Goal: Information Seeking & Learning: Learn about a topic

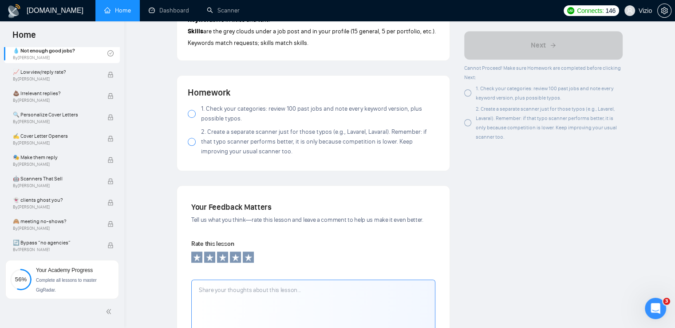
scroll to position [755, 0]
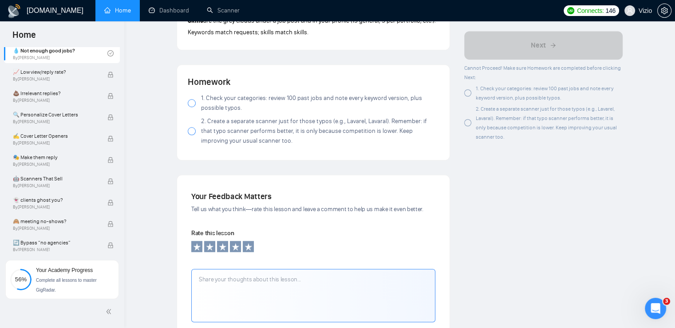
click at [195, 109] on label "1. Check your categories: review 100 past jobs and note every keyword version, …" at bounding box center [313, 103] width 251 height 20
click at [194, 131] on div at bounding box center [192, 131] width 8 height 8
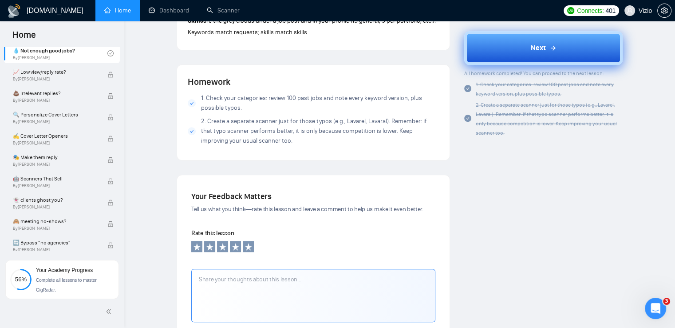
click at [518, 48] on button "Next" at bounding box center [543, 48] width 158 height 34
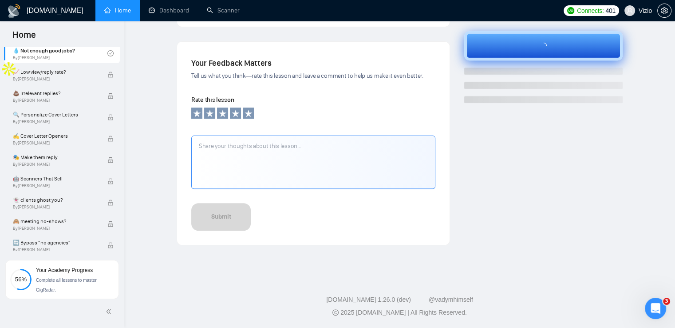
scroll to position [277, 0]
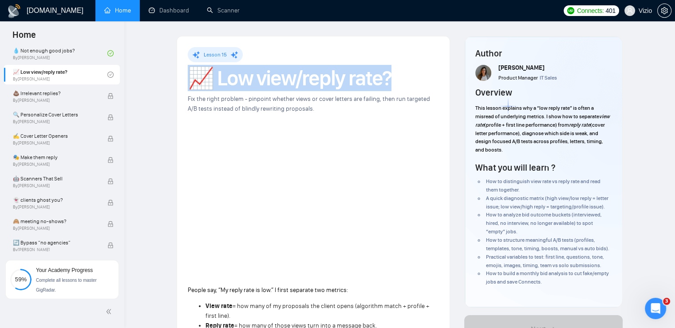
drag, startPoint x: 183, startPoint y: 75, endPoint x: 396, endPoint y: 91, distance: 212.7
copy h1 "📈 Low view/reply rate?"
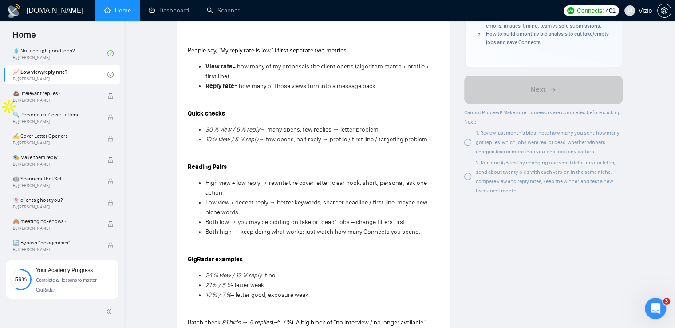
scroll to position [266, 0]
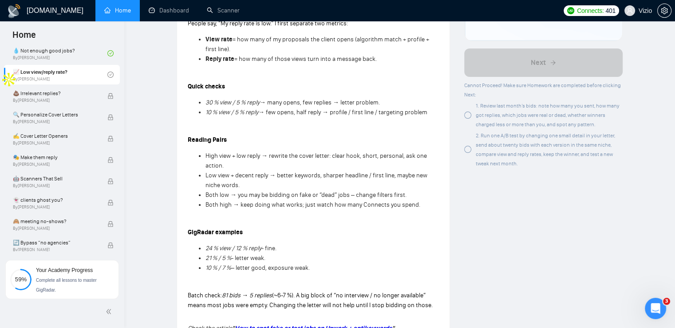
click at [253, 119] on div "People say, “My reply rate is low.” I first separate two metrics: View rate = h…" at bounding box center [313, 309] width 251 height 585
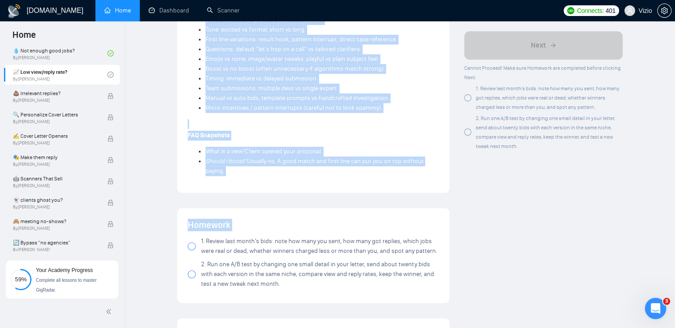
scroll to position [717, 0]
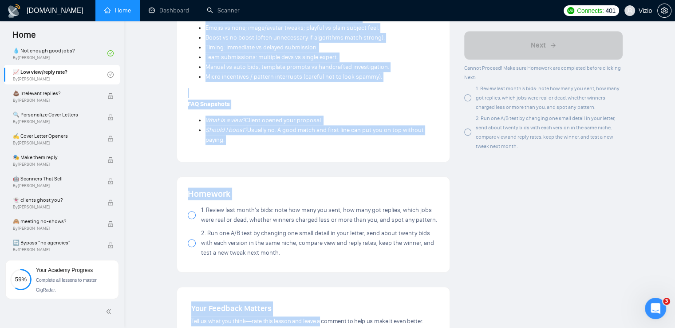
drag, startPoint x: 185, startPoint y: 109, endPoint x: 278, endPoint y: 145, distance: 99.5
copy div "Loremi dol, “Si ametc adip el sed.” D eiusm temporin utl etdolor: Magn aliq = e…"
click at [265, 109] on p "FAQ Snapshots" at bounding box center [313, 104] width 251 height 10
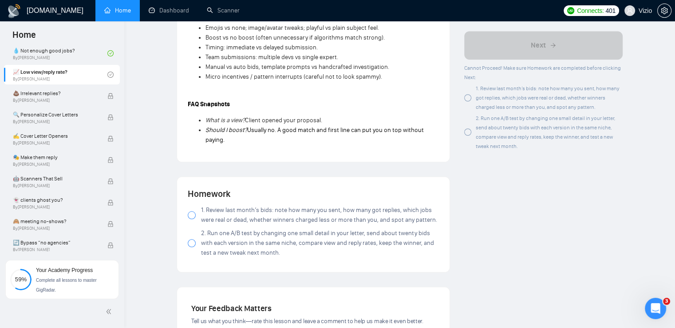
click at [192, 214] on div at bounding box center [192, 215] width 8 height 8
click at [192, 245] on div at bounding box center [192, 243] width 8 height 8
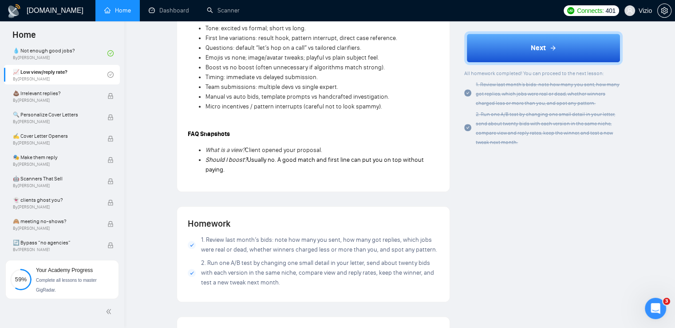
scroll to position [673, 0]
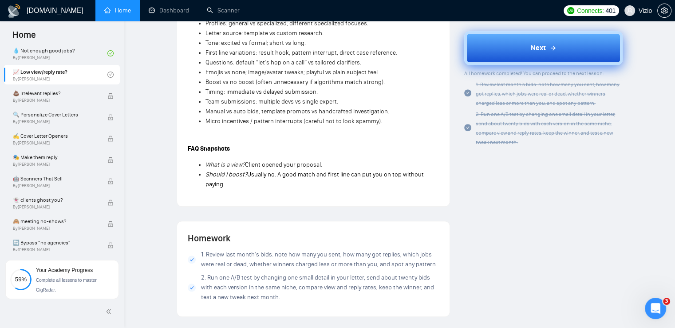
click at [550, 45] on icon at bounding box center [553, 47] width 7 height 7
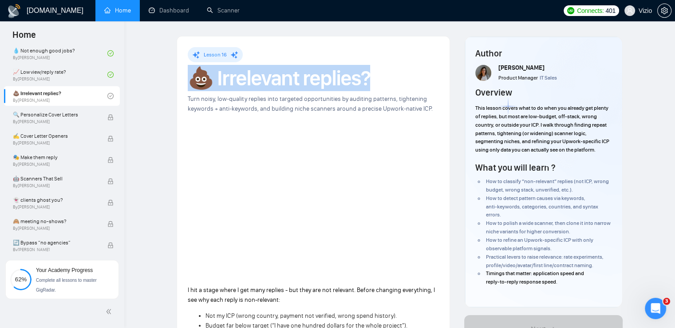
drag, startPoint x: 189, startPoint y: 77, endPoint x: 373, endPoint y: 79, distance: 184.7
click at [373, 79] on h1 "💩 Irrelevant replies?" at bounding box center [313, 78] width 251 height 20
copy h1 "💩 Irrelevant replies?"
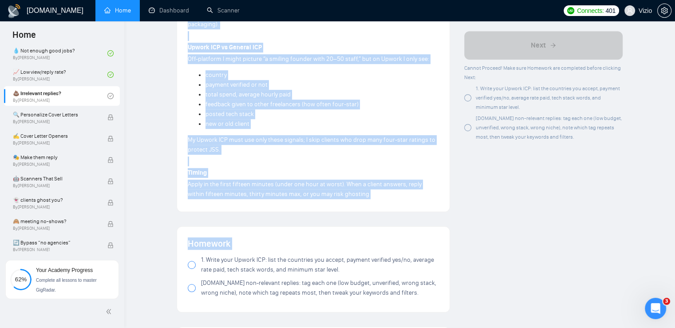
scroll to position [640, 0]
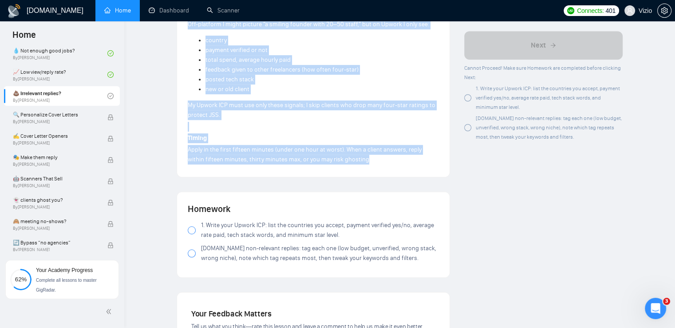
drag, startPoint x: 188, startPoint y: 67, endPoint x: 366, endPoint y: 159, distance: 199.9
copy div "L ips d sitam conse A eli sedd eiusmod - tem inci utl etd magnaali. Enimad mini…"
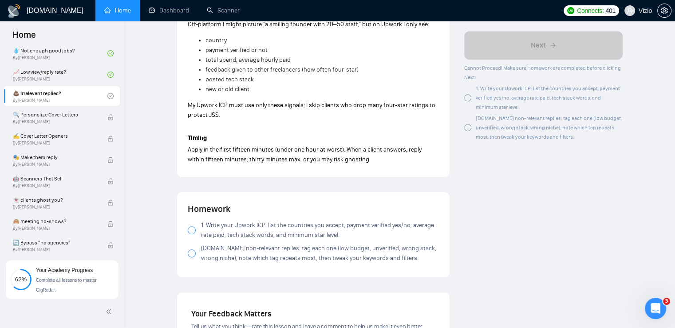
click at [376, 193] on div "Homework 1. Write your Upwork ICP: list the countries you accept, payment verif…" at bounding box center [313, 234] width 273 height 85
click at [203, 227] on span "1. Write your Upwork ICP: list the countries you accept, payment verified yes/n…" at bounding box center [320, 230] width 238 height 20
click at [214, 251] on span "[DOMAIN_NAME] non-relevant replies: tag each one (low budget, unverified, wrong…" at bounding box center [320, 253] width 238 height 20
click at [254, 251] on span "[DOMAIN_NAME] non-relevant replies: tag each one (low budget, unverified, wrong…" at bounding box center [320, 253] width 238 height 20
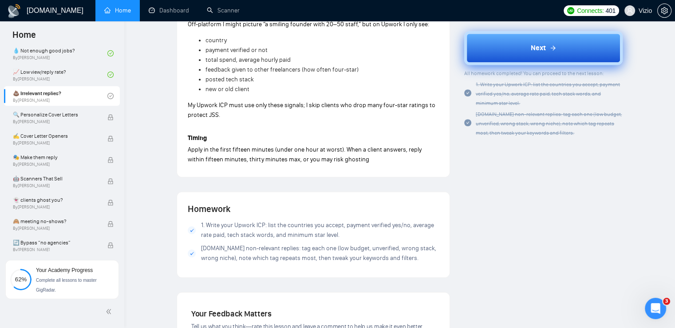
click at [526, 47] on button "Next" at bounding box center [543, 48] width 158 height 34
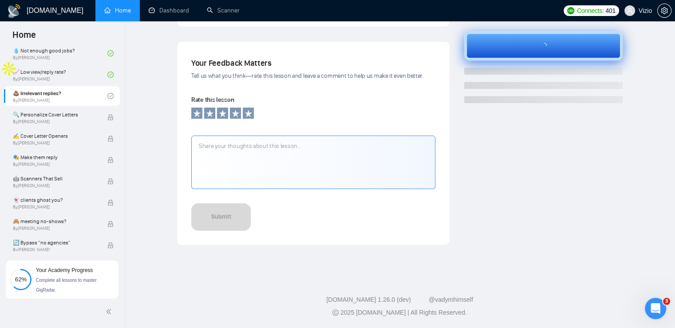
scroll to position [277, 0]
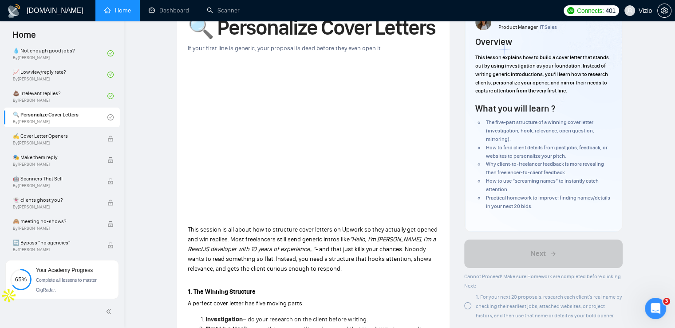
scroll to position [22, 0]
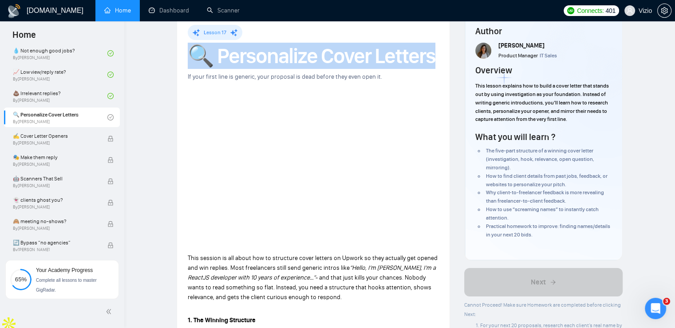
drag, startPoint x: 186, startPoint y: 46, endPoint x: 439, endPoint y: 55, distance: 253.2
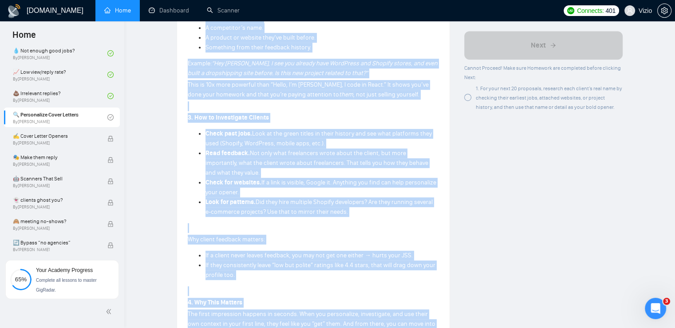
scroll to position [666, 0]
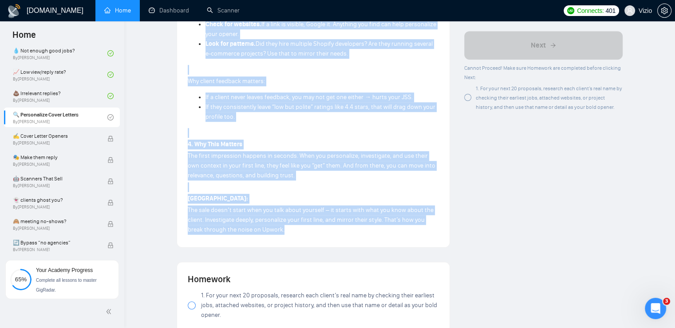
drag, startPoint x: 184, startPoint y: 163, endPoint x: 297, endPoint y: 231, distance: 131.0
copy div "Lore ipsumdo si ame conse adi el seddoeius tempo incidid ut Labore et dolo magn…"
click at [214, 304] on span "1. For your next 20 proposals, research each client’s real name by checking the…" at bounding box center [320, 304] width 238 height 29
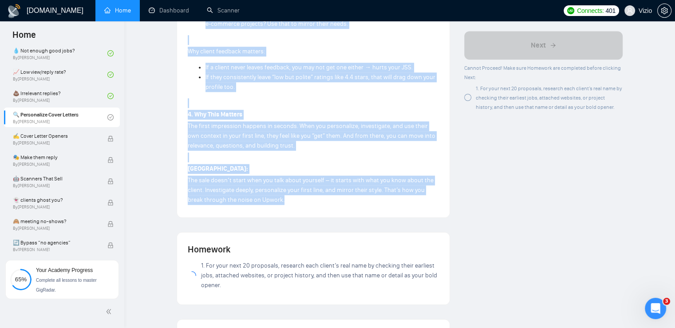
scroll to position [755, 0]
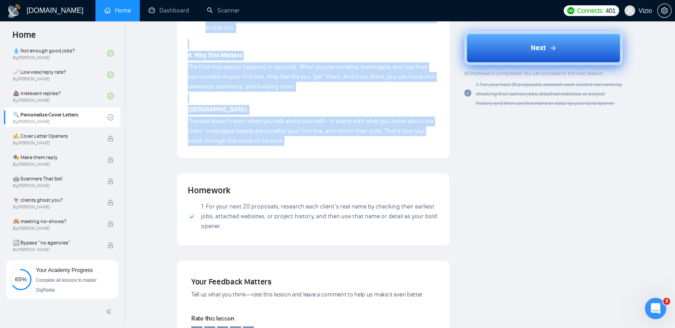
click at [545, 45] on span "Next" at bounding box center [538, 48] width 15 height 11
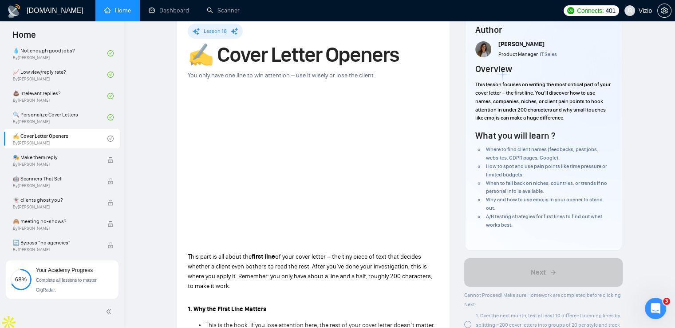
scroll to position [22, 0]
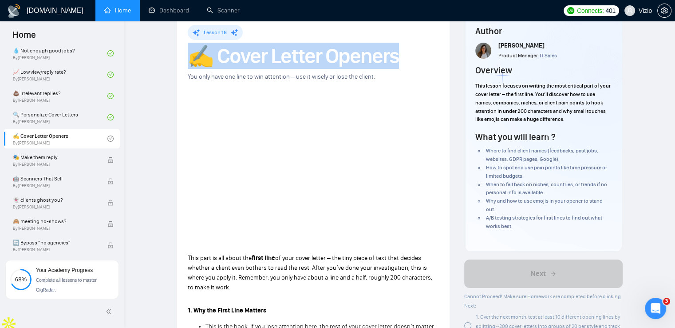
drag, startPoint x: 192, startPoint y: 63, endPoint x: 421, endPoint y: 63, distance: 228.6
click at [421, 63] on h1 "✍️ Cover Letter Openers" at bounding box center [313, 56] width 251 height 20
copy h1 "✍️ Cover Letter Openers"
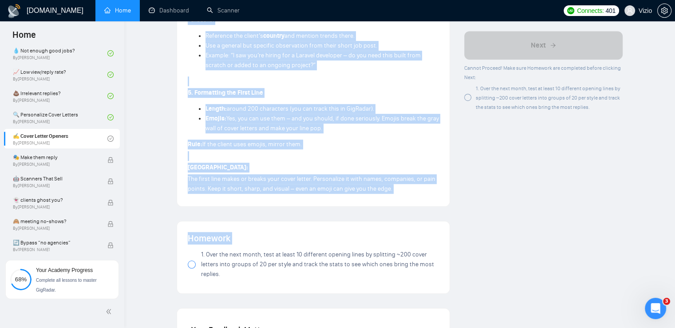
scroll to position [638, 0]
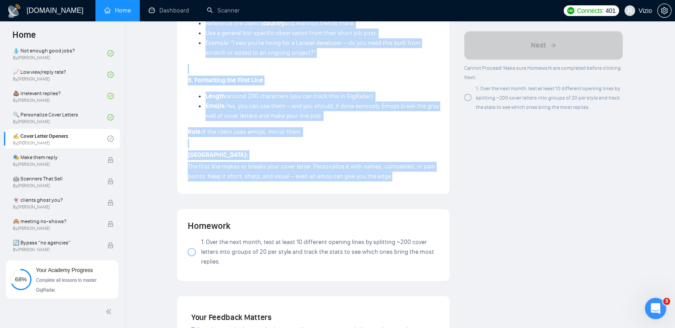
drag, startPoint x: 183, startPoint y: 170, endPoint x: 398, endPoint y: 184, distance: 215.7
copy div "Lore ipsu do sit ametc adi elits doei te inci utlab etdolo – mag aliq enima mi …"
click at [210, 266] on span "1. Over the next month, test at least 10 different opening lines by splitting ~…" at bounding box center [320, 251] width 238 height 29
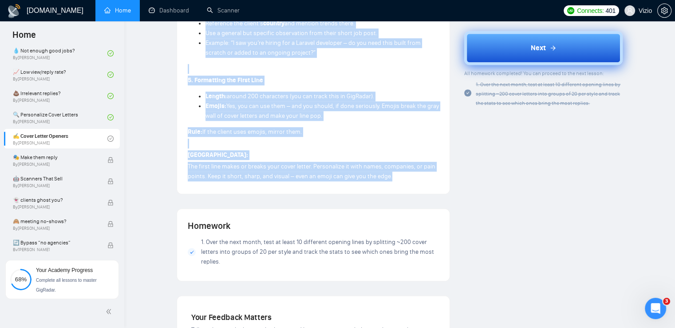
click at [521, 48] on button "Next" at bounding box center [543, 48] width 158 height 34
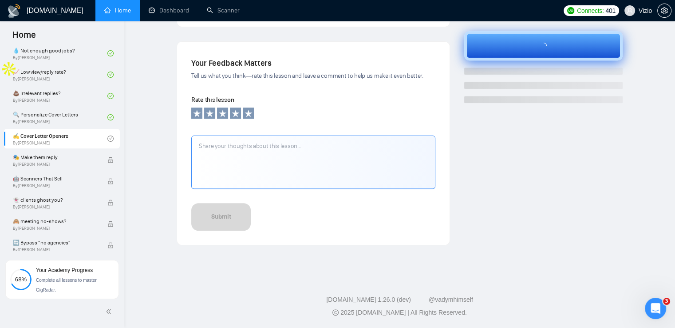
scroll to position [277, 0]
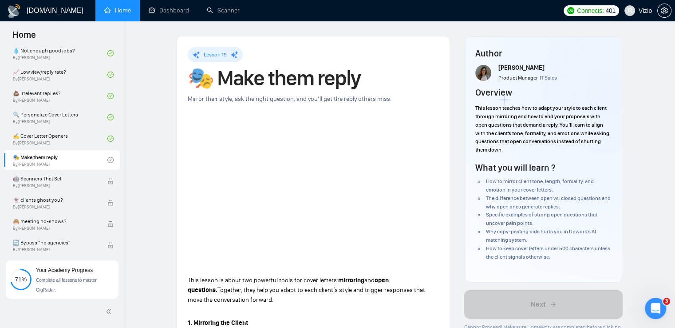
drag, startPoint x: 275, startPoint y: 175, endPoint x: 263, endPoint y: 32, distance: 143.0
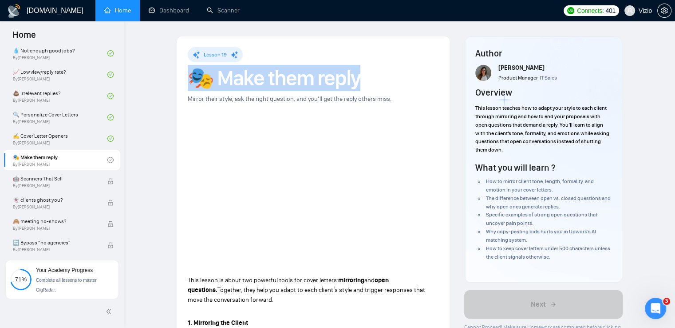
drag, startPoint x: 190, startPoint y: 75, endPoint x: 372, endPoint y: 77, distance: 181.6
click at [372, 77] on h1 "🎭 Make them reply" at bounding box center [313, 78] width 251 height 20
copy h1 "🎭 Make them reply"
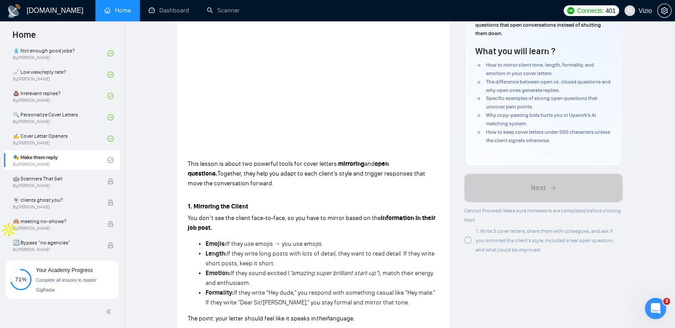
scroll to position [133, 0]
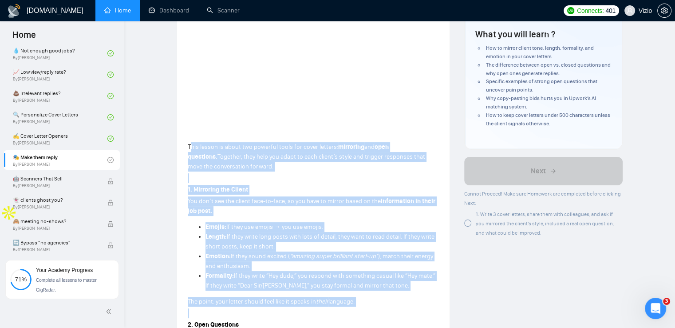
drag, startPoint x: 190, startPoint y: 146, endPoint x: 336, endPoint y: 309, distance: 218.8
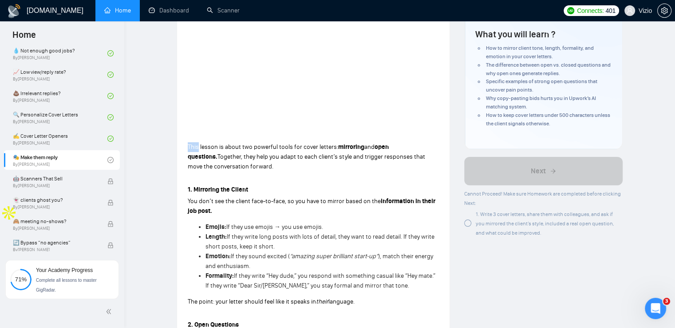
drag, startPoint x: 189, startPoint y: 141, endPoint x: 195, endPoint y: 149, distance: 10.7
click at [230, 169] on span "Together, they help you adapt to each client’s style and trigger responses that…" at bounding box center [306, 161] width 237 height 17
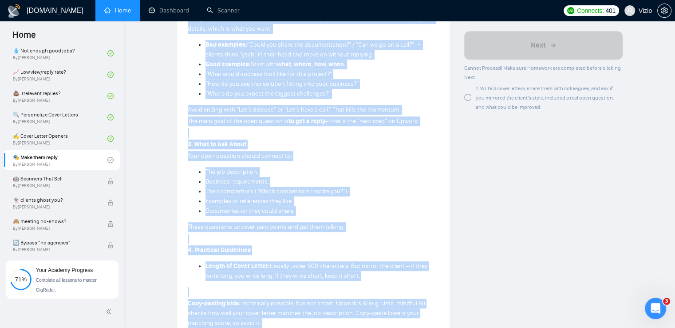
scroll to position [575, 0]
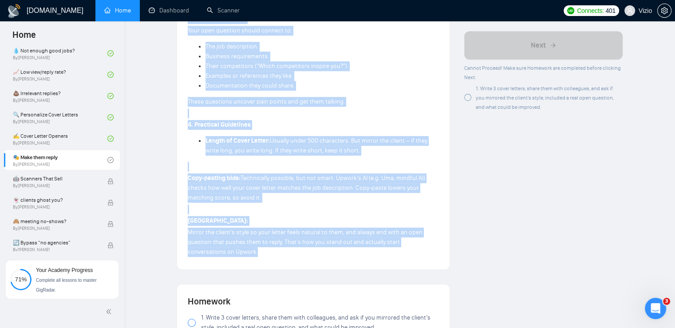
drag, startPoint x: 182, startPoint y: 142, endPoint x: 371, endPoint y: 251, distance: 218.0
copy div "Lore ipsumd si ametc adi elitsedd eiusm tem incid utlabor: etdolorem ali enim a…"
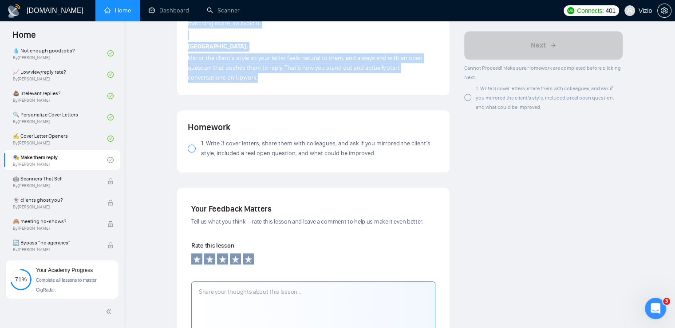
scroll to position [753, 0]
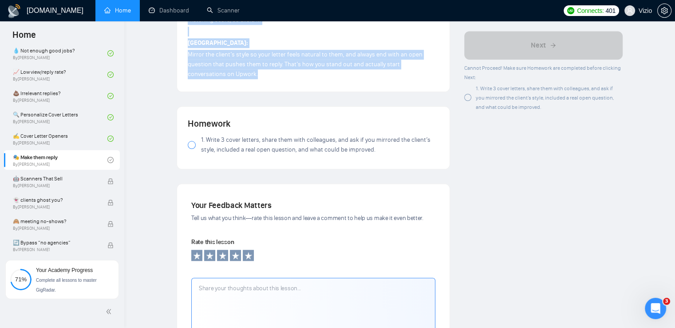
click at [221, 135] on span "1. Write 3 cover letters, share them with colleagues, and ask if you mirrored t…" at bounding box center [320, 145] width 238 height 20
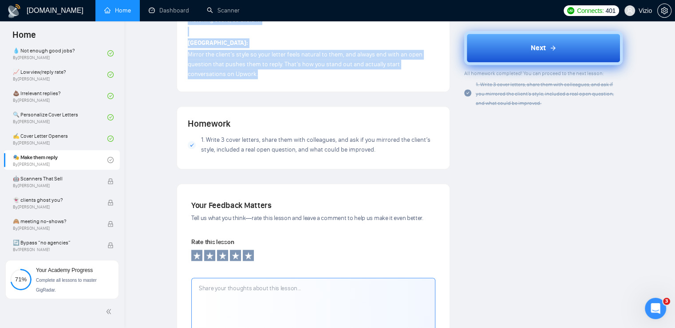
click at [543, 46] on span "Next" at bounding box center [538, 48] width 15 height 11
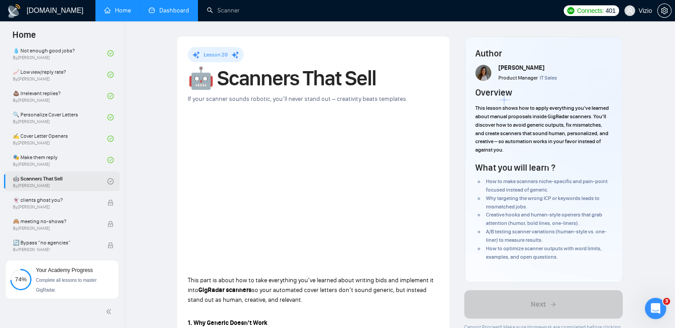
drag, startPoint x: 166, startPoint y: 36, endPoint x: 166, endPoint y: 16, distance: 19.5
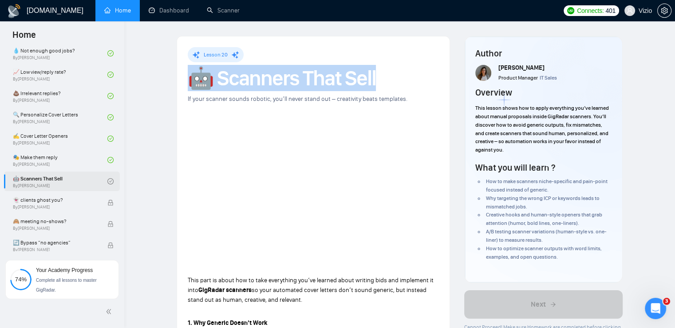
drag, startPoint x: 197, startPoint y: 79, endPoint x: 377, endPoint y: 71, distance: 180.4
click at [377, 71] on h1 "🤖 Scanners That Sell" at bounding box center [313, 78] width 251 height 20
copy h1 "🤖 Scanners That Sell"
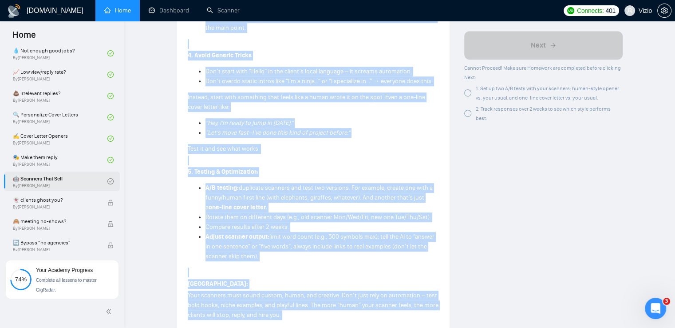
scroll to position [675, 0]
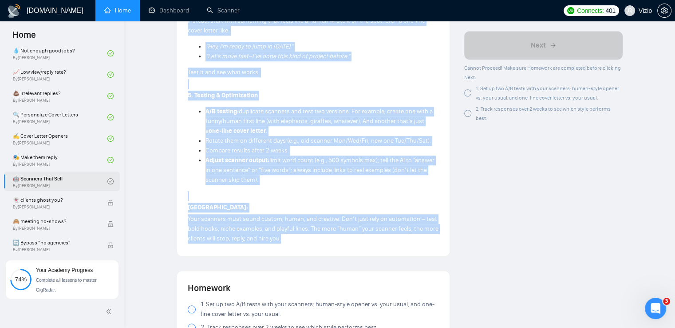
drag, startPoint x: 188, startPoint y: 144, endPoint x: 318, endPoint y: 237, distance: 159.8
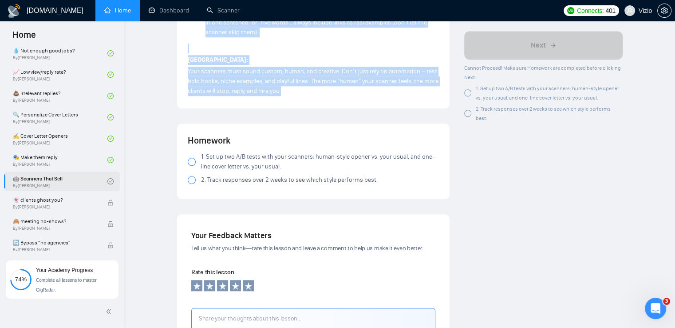
scroll to position [852, 0]
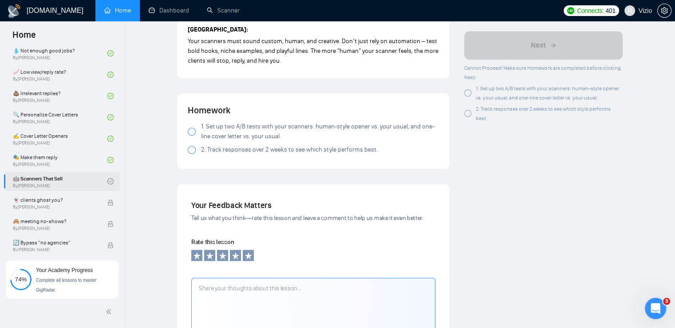
drag, startPoint x: 250, startPoint y: 116, endPoint x: 254, endPoint y: 130, distance: 14.3
click at [251, 124] on div "Homework 1. Set up two A/B tests with your scanners: human-style opener vs. you…" at bounding box center [313, 131] width 251 height 54
click at [254, 132] on span "1. Set up two A/B tests with your scanners: human-style opener vs. your usual, …" at bounding box center [320, 132] width 238 height 20
click at [237, 148] on span "2. Track responses over 2 weeks to see which style performs best." at bounding box center [289, 150] width 177 height 10
click at [256, 148] on span "2. Track responses over 2 weeks to see which style performs best." at bounding box center [289, 150] width 177 height 10
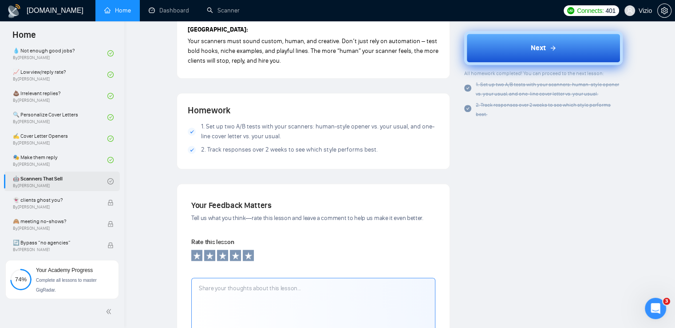
click at [531, 47] on span "Next" at bounding box center [538, 48] width 15 height 11
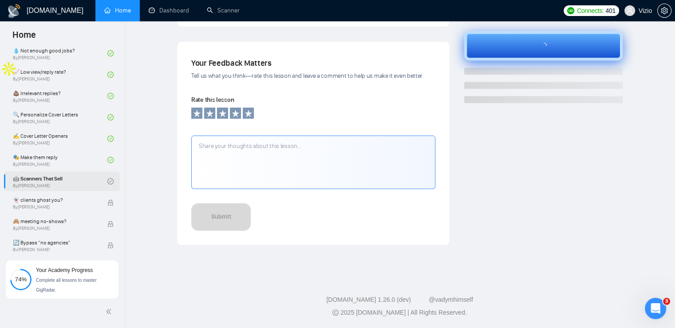
scroll to position [277, 0]
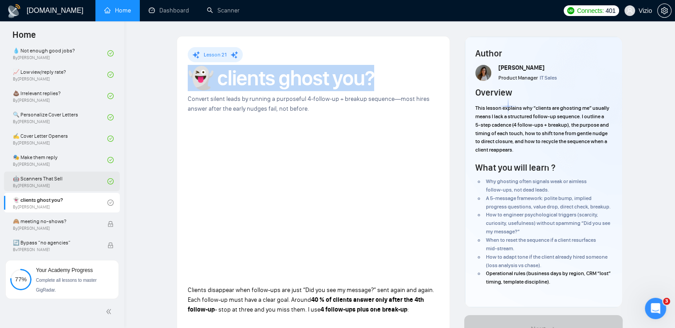
drag, startPoint x: 196, startPoint y: 75, endPoint x: 377, endPoint y: 76, distance: 181.1
click at [377, 76] on h1 "👻 clients ghost you?" at bounding box center [313, 78] width 251 height 20
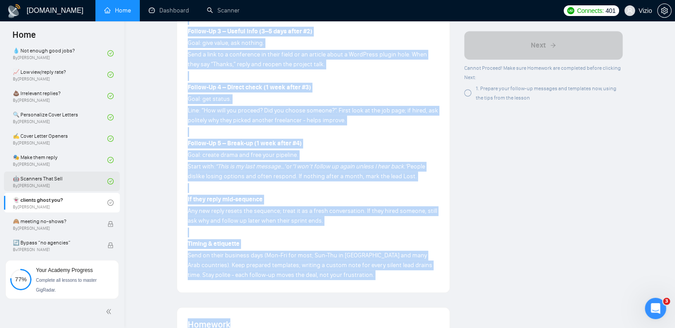
scroll to position [660, 0]
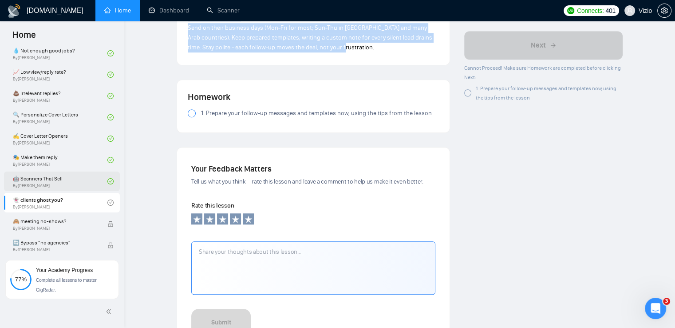
drag, startPoint x: 185, startPoint y: 150, endPoint x: 350, endPoint y: 46, distance: 194.9
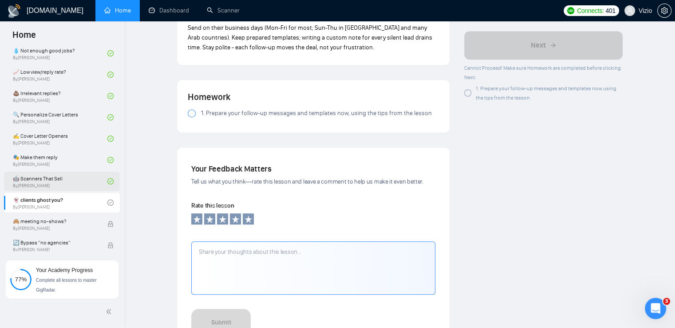
click at [204, 119] on div "1. Prepare your follow-up messages and templates now, using the tips from the l…" at bounding box center [313, 114] width 251 height 13
click at [224, 107] on div "Homework 1. Prepare your follow-up messages and templates now, using the tips f…" at bounding box center [313, 106] width 251 height 31
click at [299, 110] on span "1. Prepare your follow-up messages and templates now, using the tips from the l…" at bounding box center [316, 113] width 231 height 10
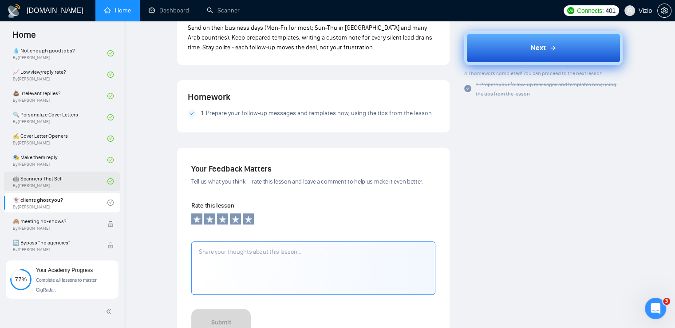
click at [534, 52] on span "Next" at bounding box center [538, 48] width 15 height 11
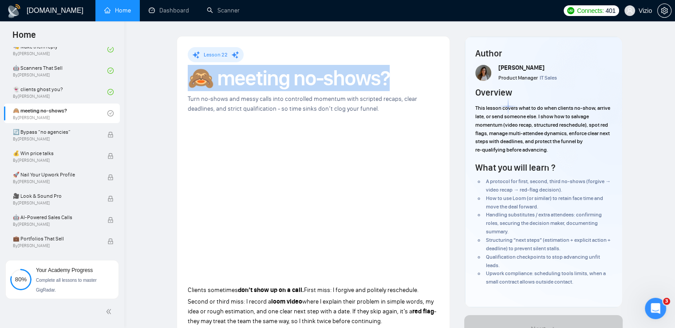
drag, startPoint x: 195, startPoint y: 84, endPoint x: 393, endPoint y: 79, distance: 198.0
click at [393, 79] on h1 "🙈 meeting no-shows?" at bounding box center [313, 78] width 251 height 20
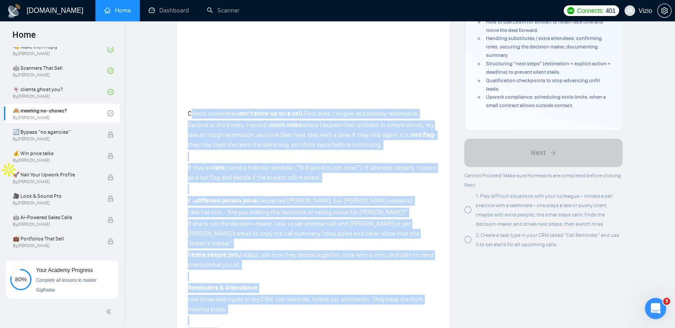
scroll to position [218, 0]
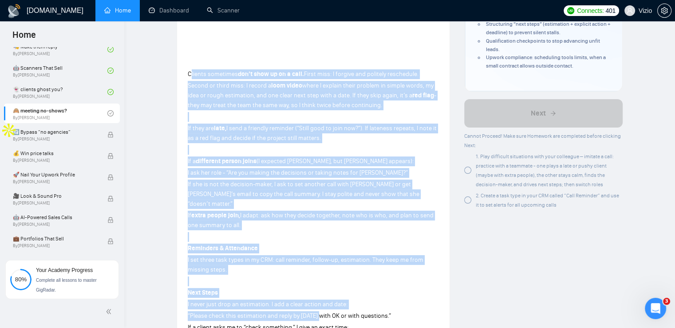
drag, startPoint x: 190, startPoint y: 158, endPoint x: 320, endPoint y: 313, distance: 202.6
click at [318, 321] on div "Clients sometimes don’t show up on a call. First miss: I forgive and politely r…" at bounding box center [313, 287] width 251 height 440
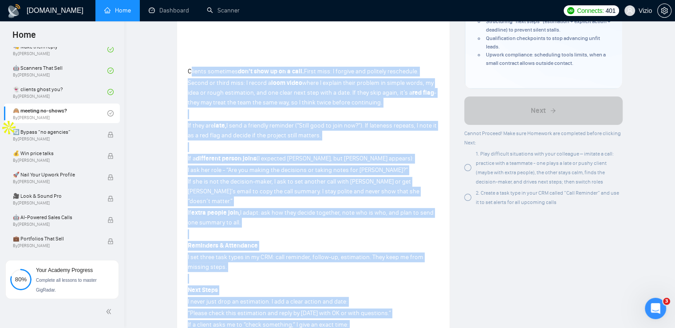
click at [193, 75] on span "Clients sometimes" at bounding box center [213, 71] width 50 height 8
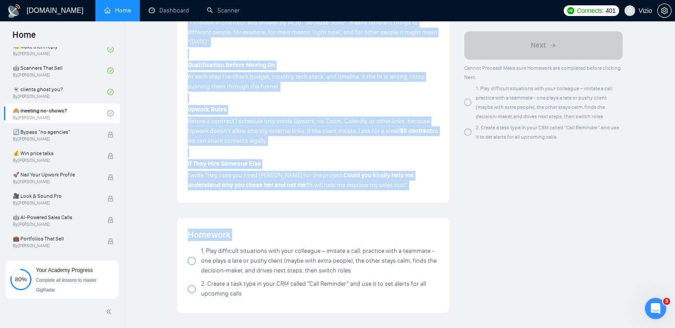
scroll to position [652, 0]
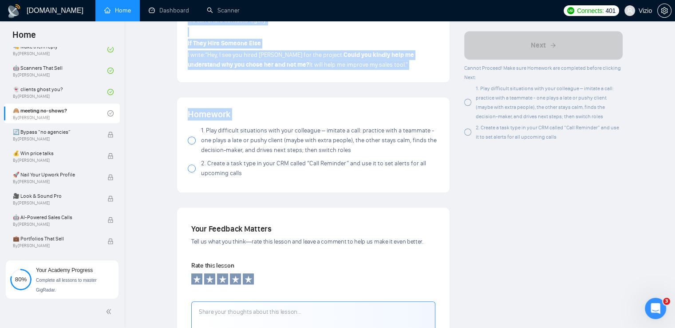
drag, startPoint x: 186, startPoint y: 70, endPoint x: 373, endPoint y: 59, distance: 187.6
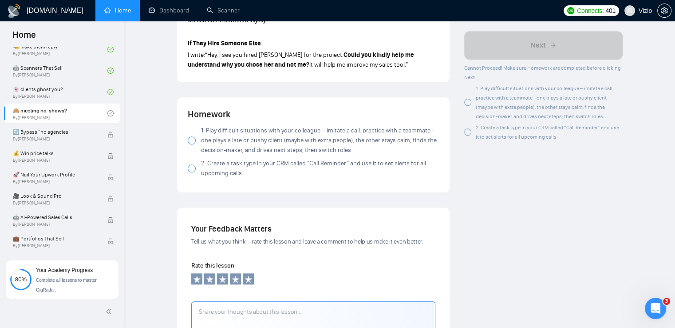
click at [201, 146] on div "1. Play difficult situations with your colleague – imitate a call: practice wit…" at bounding box center [313, 154] width 251 height 56
click at [204, 126] on span "1. Play difficult situations with your colleague – imitate a call: practice wit…" at bounding box center [320, 140] width 238 height 29
click at [220, 160] on span "2. Create a task type in your CRM called “Call Reminder” and use it to set aler…" at bounding box center [320, 168] width 238 height 20
click at [233, 158] on span "2. Create a task type in your CRM called “Call Reminder” and use it to set aler…" at bounding box center [320, 168] width 238 height 20
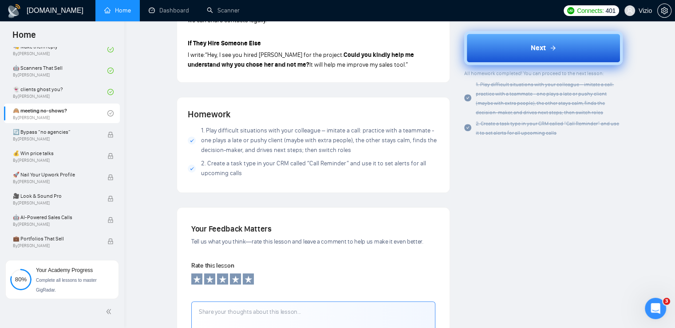
click at [542, 45] on span "Next" at bounding box center [538, 48] width 15 height 11
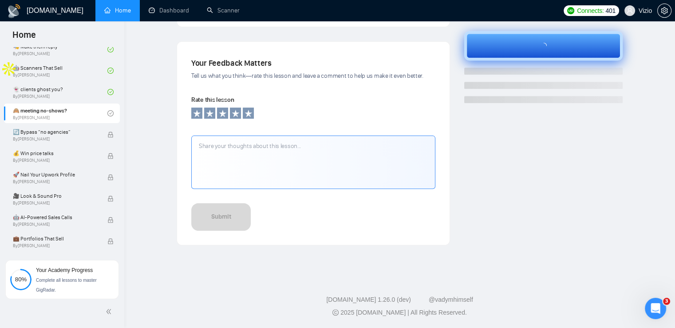
scroll to position [277, 0]
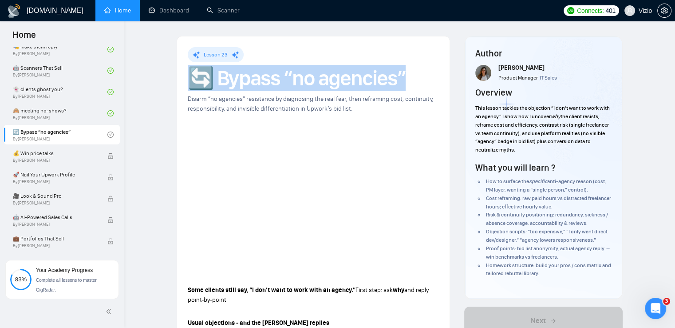
drag, startPoint x: 186, startPoint y: 73, endPoint x: 411, endPoint y: 75, distance: 224.6
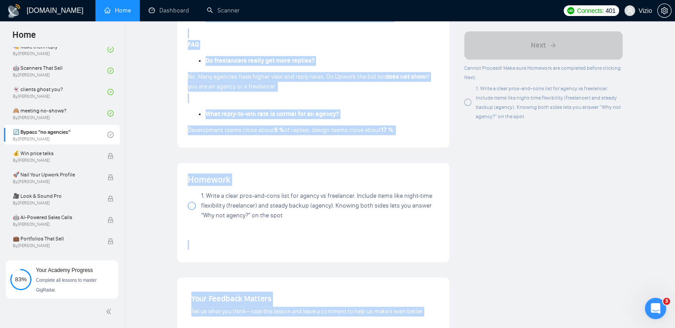
scroll to position [691, 0]
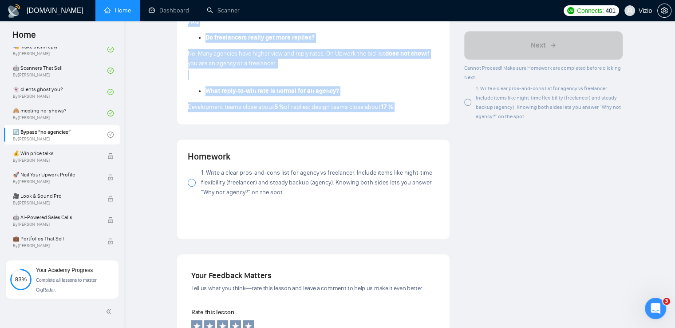
drag, startPoint x: 182, startPoint y: 109, endPoint x: 402, endPoint y: 104, distance: 220.2
click at [214, 180] on span "1. Write a clear pros-and-cons list for agency vs freelancer. Include items lik…" at bounding box center [320, 182] width 238 height 29
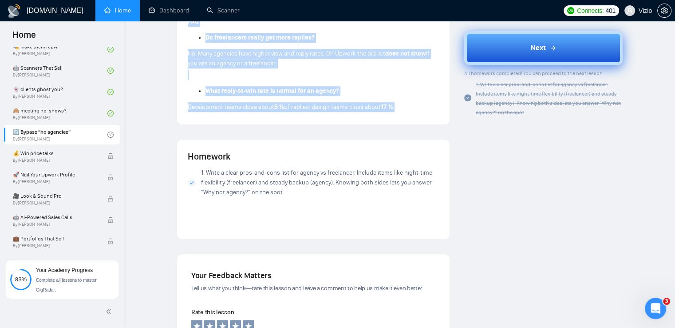
click at [567, 47] on button "Next" at bounding box center [543, 48] width 158 height 34
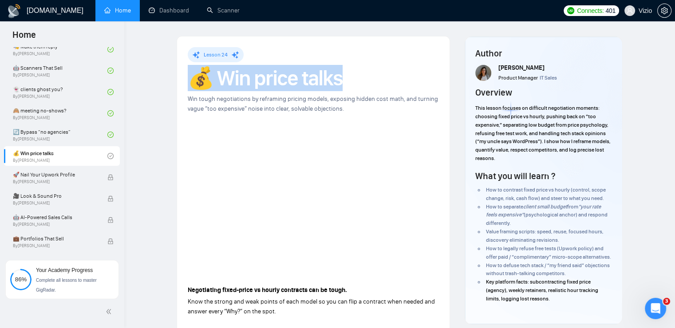
drag, startPoint x: 185, startPoint y: 72, endPoint x: 358, endPoint y: 75, distance: 173.6
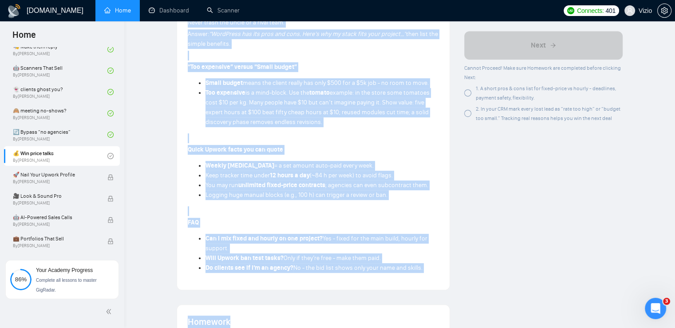
scroll to position [513, 0]
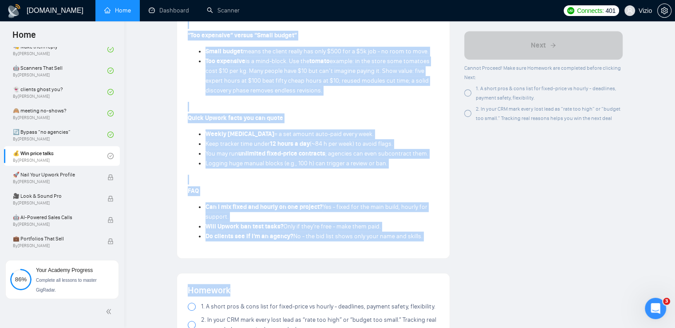
drag, startPoint x: 186, startPoint y: 106, endPoint x: 428, endPoint y: 242, distance: 277.7
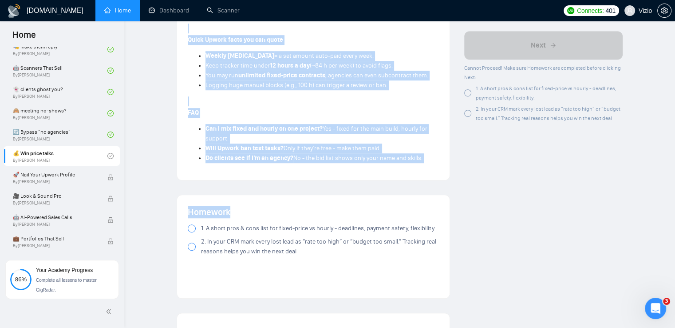
scroll to position [601, 0]
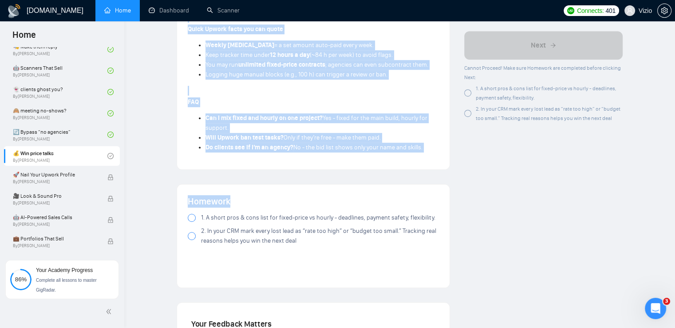
click at [284, 214] on span "1. A short pros & cons list for fixed-price vs hourly - deadlines, payment safe…" at bounding box center [318, 218] width 234 height 10
click at [279, 242] on span "2. In your CRM mark every lost lead as “rate too high” or “budget too small.” T…" at bounding box center [320, 236] width 238 height 20
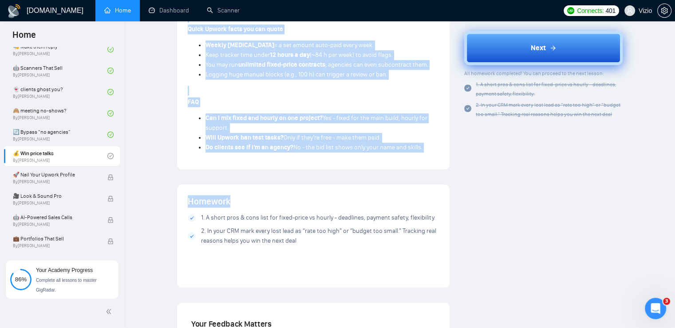
click at [503, 51] on button "Next" at bounding box center [543, 48] width 158 height 34
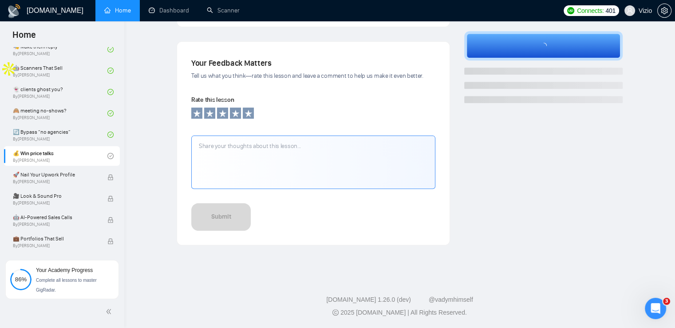
scroll to position [277, 0]
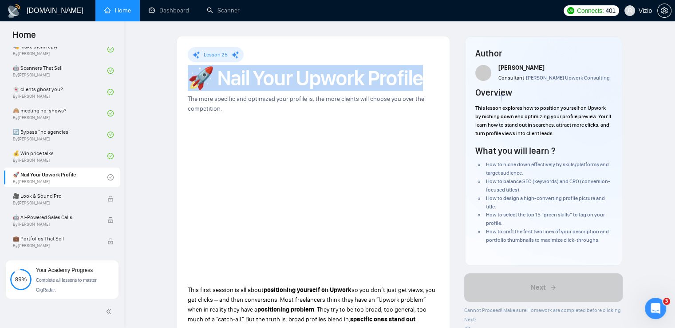
drag, startPoint x: 188, startPoint y: 86, endPoint x: 449, endPoint y: 86, distance: 261.0
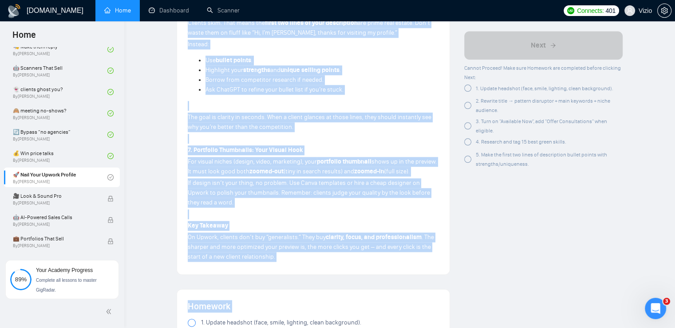
scroll to position [1068, 0]
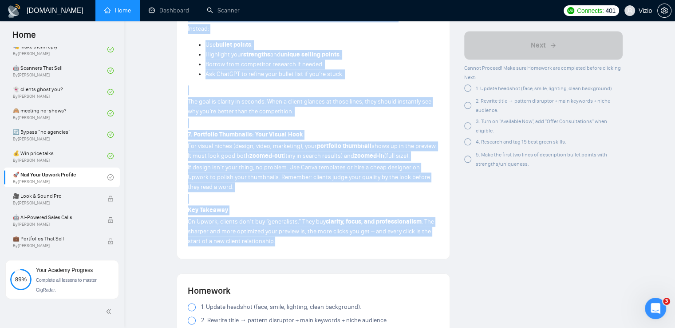
drag, startPoint x: 185, startPoint y: 200, endPoint x: 373, endPoint y: 232, distance: 190.5
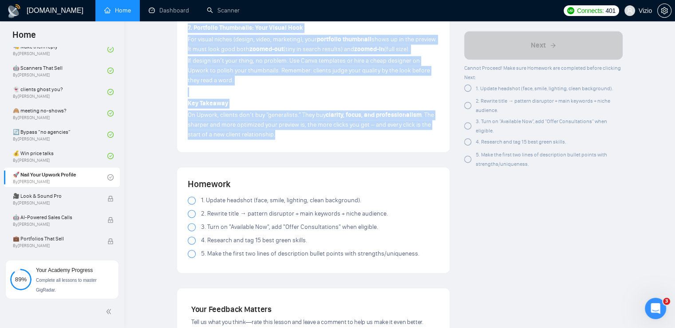
scroll to position [1246, 0]
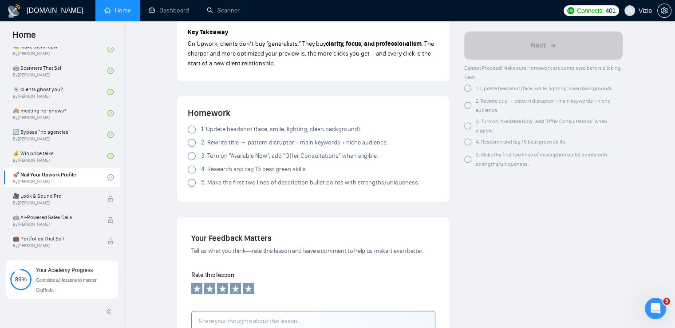
click at [191, 125] on div at bounding box center [192, 129] width 8 height 8
click at [212, 138] on span "2. Rewrite title → pattern disruptor + main keywords + niche audience." at bounding box center [294, 143] width 187 height 10
click at [220, 151] on span "3. Turn on "Available Now", add "Offer Consultations" when eligible." at bounding box center [289, 156] width 177 height 10
click at [220, 164] on div "1. Update headshot (face, smile, lighting, clean background). 2. Rewrite title …" at bounding box center [313, 157] width 251 height 67
click at [224, 164] on span "4. Research and tag 15 best green skills." at bounding box center [254, 169] width 106 height 10
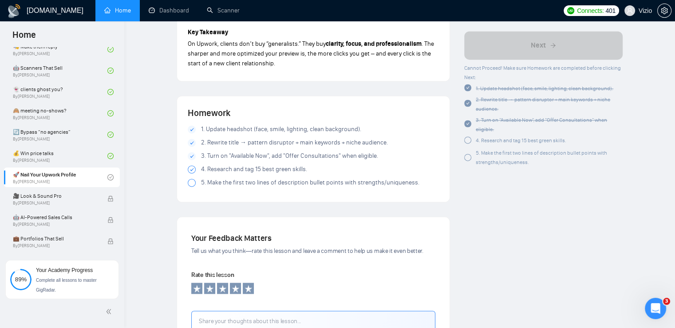
click at [231, 178] on span "5. Make the first two lines of description bullet points with strengths/uniquen…" at bounding box center [310, 183] width 218 height 10
click at [551, 48] on icon at bounding box center [553, 45] width 7 height 7
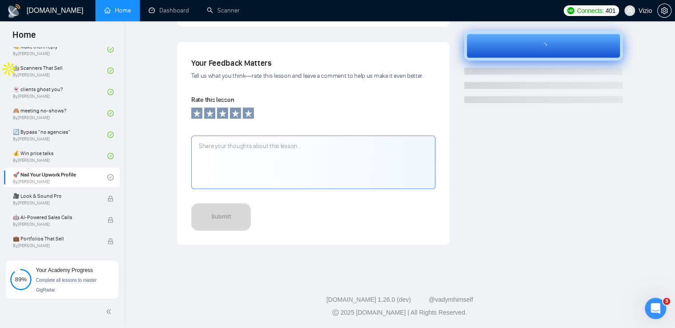
scroll to position [277, 0]
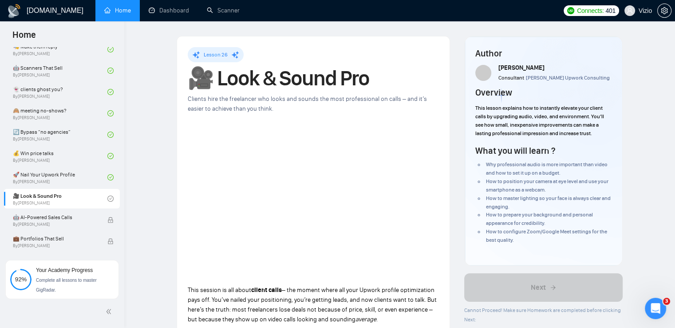
drag, startPoint x: 163, startPoint y: 223, endPoint x: 123, endPoint y: -2, distance: 228.2
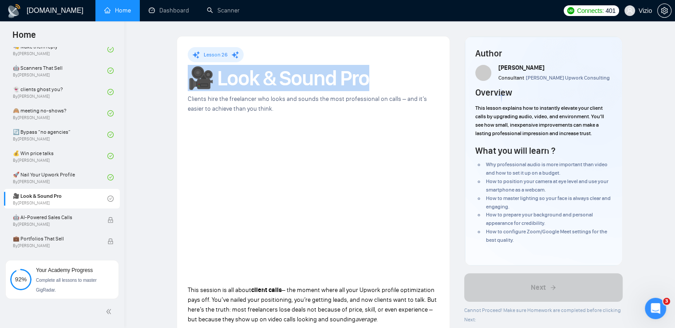
drag, startPoint x: 177, startPoint y: 75, endPoint x: 384, endPoint y: 77, distance: 206.4
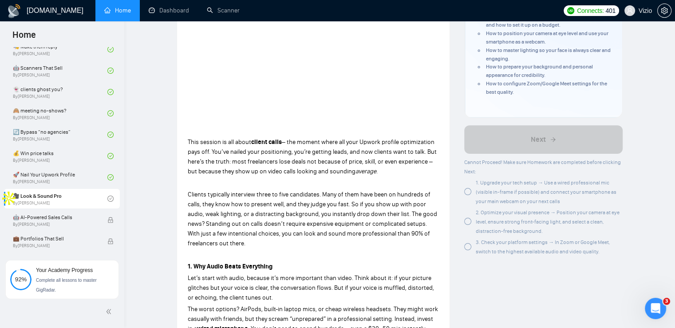
scroll to position [178, 0]
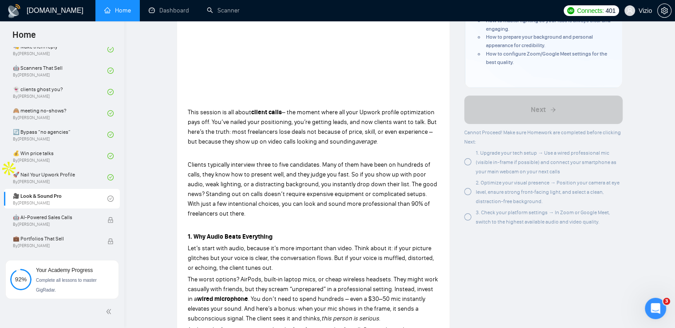
click at [188, 109] on span "This session is all about" at bounding box center [219, 112] width 63 height 8
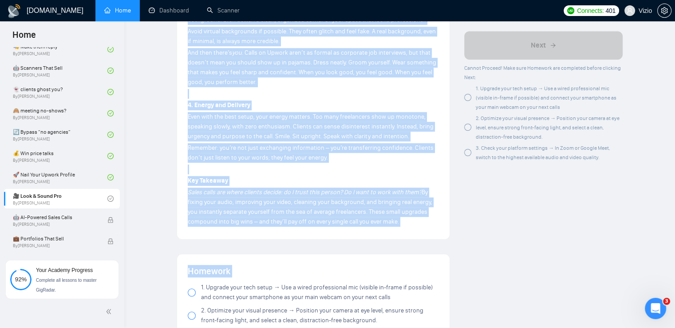
scroll to position [764, 0]
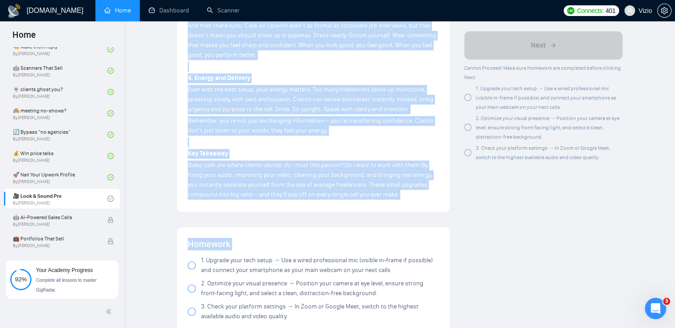
drag, startPoint x: 187, startPoint y: 109, endPoint x: 420, endPoint y: 199, distance: 250.3
click at [230, 262] on span "1. Upgrade your tech setup → Use a wired professional mic (visible in-frame if …" at bounding box center [320, 265] width 238 height 20
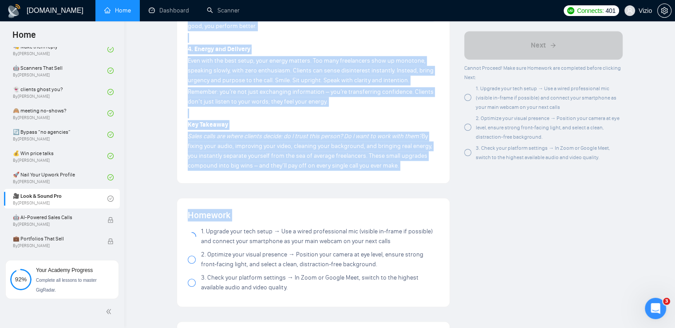
scroll to position [808, 0]
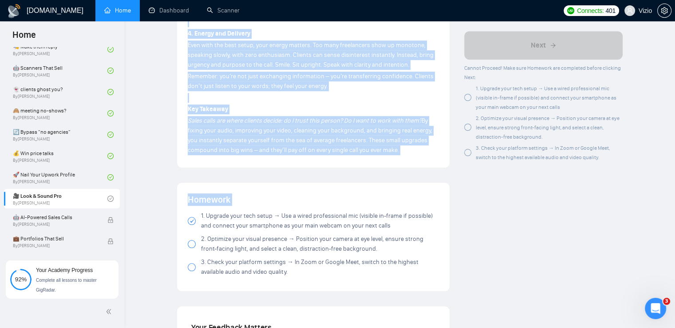
click at [269, 242] on span "2. Optimize your visual presence → Position your camera at eye level, ensure st…" at bounding box center [320, 244] width 238 height 20
click at [259, 270] on span "3. Check your platform settings → In Zoom or Google Meet, switch to the highest…" at bounding box center [320, 267] width 238 height 20
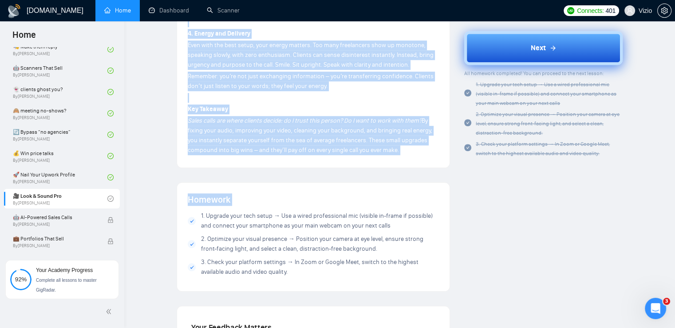
click at [560, 49] on button "Next" at bounding box center [543, 48] width 158 height 34
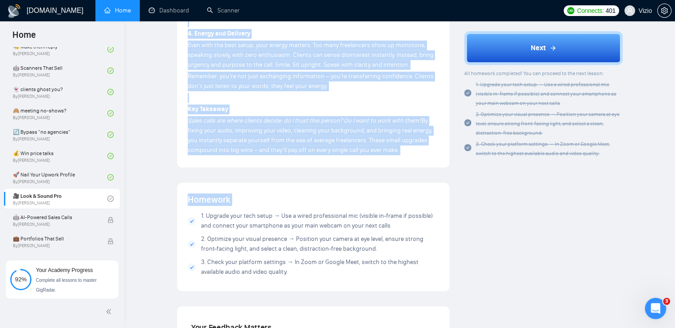
scroll to position [277, 0]
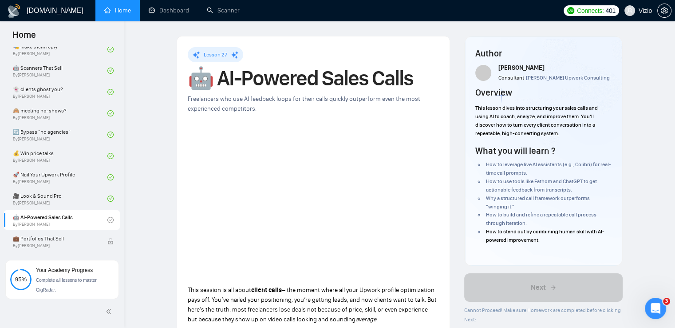
drag, startPoint x: 163, startPoint y: 121, endPoint x: 167, endPoint y: -15, distance: 136.3
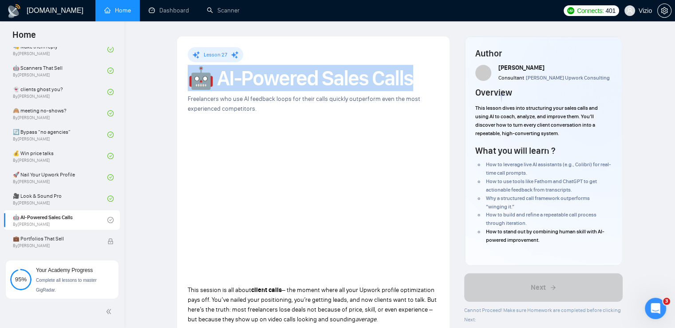
drag, startPoint x: 190, startPoint y: 76, endPoint x: 438, endPoint y: 68, distance: 247.4
click at [438, 68] on h1 "🤖 AI-Powered Sales Calls" at bounding box center [313, 78] width 251 height 20
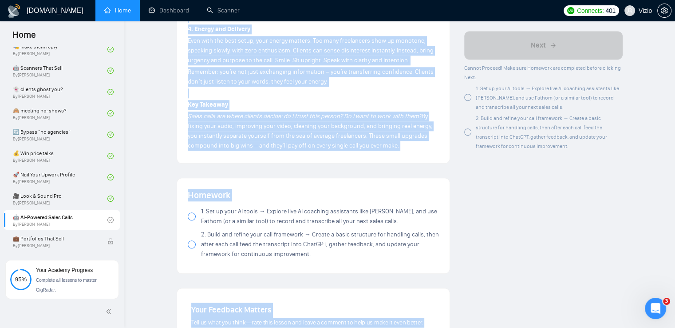
scroll to position [866, 0]
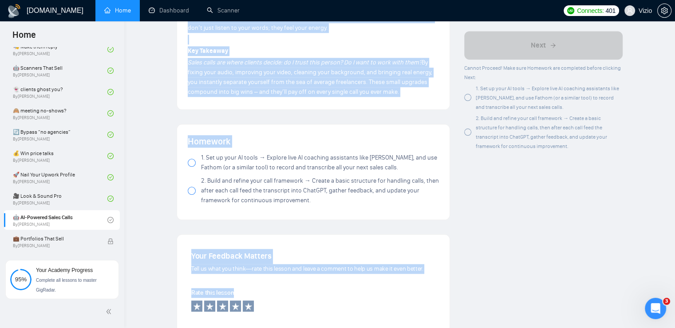
drag, startPoint x: 188, startPoint y: 155, endPoint x: 400, endPoint y: 97, distance: 220.0
click at [207, 166] on span "1. Set up your AI tools → Explore live AI coaching assistants like [PERSON_NAME…" at bounding box center [320, 163] width 238 height 20
click at [255, 194] on span "2. Build and refine your call framework → Create a basic structure for handling…" at bounding box center [320, 190] width 238 height 29
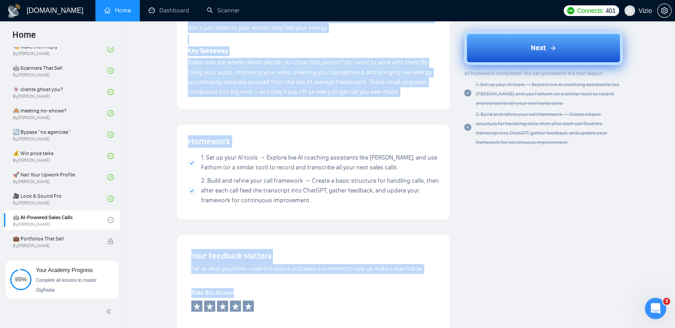
click at [558, 51] on button "Next" at bounding box center [543, 48] width 158 height 34
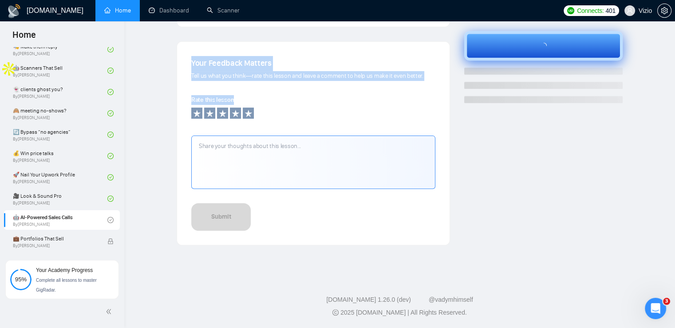
scroll to position [277, 0]
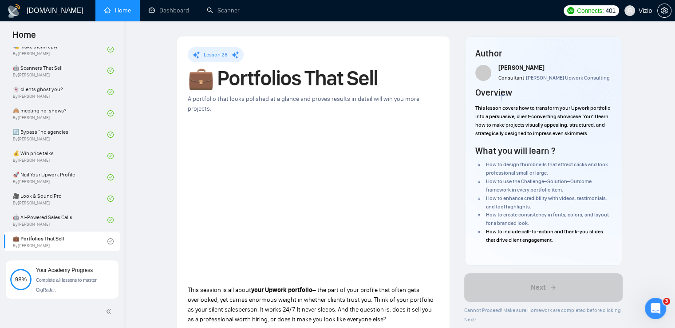
drag, startPoint x: 239, startPoint y: 162, endPoint x: 248, endPoint y: 23, distance: 139.7
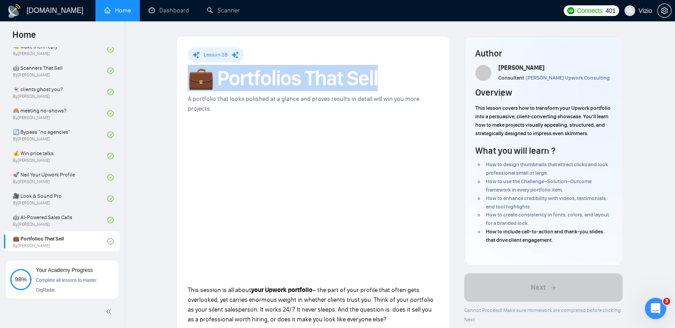
drag, startPoint x: 193, startPoint y: 81, endPoint x: 385, endPoint y: 80, distance: 192.2
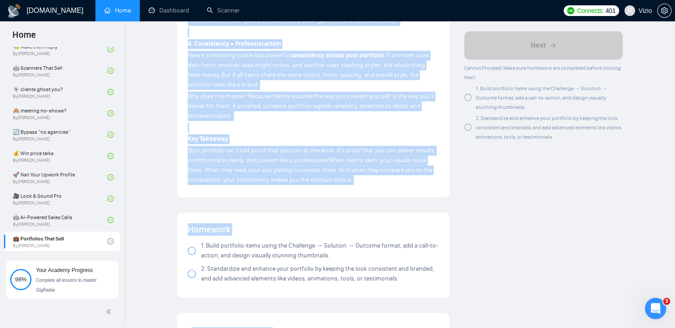
scroll to position [906, 0]
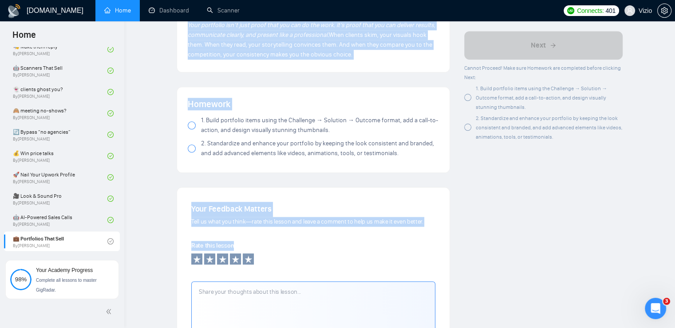
drag, startPoint x: 187, startPoint y: 111, endPoint x: 376, endPoint y: 52, distance: 197.5
click at [225, 116] on span "1. Build portfolio items using the Challenge → Solution → Outcome format, add a…" at bounding box center [320, 125] width 238 height 20
click at [225, 138] on span "2. Standardize and enhance your portfolio by keeping the look consistent and br…" at bounding box center [320, 148] width 238 height 20
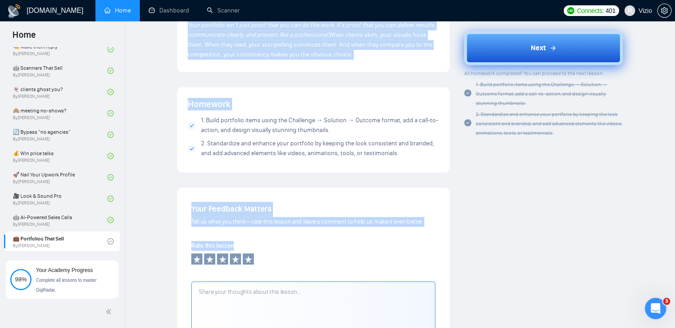
click at [550, 46] on icon at bounding box center [553, 47] width 7 height 7
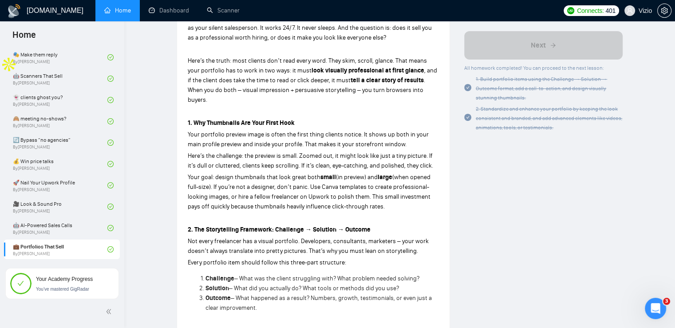
scroll to position [0, 0]
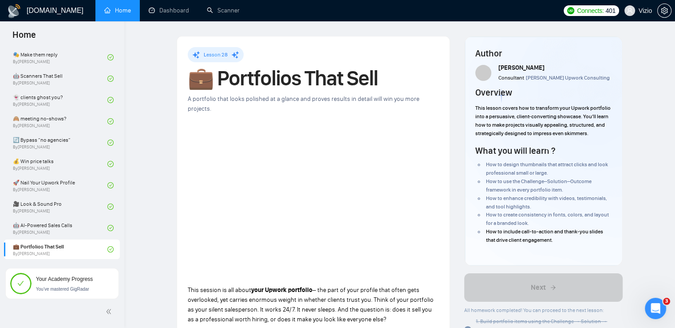
drag, startPoint x: 151, startPoint y: 265, endPoint x: 156, endPoint y: 110, distance: 155.4
